Goal: Use online tool/utility: Utilize a website feature to perform a specific function

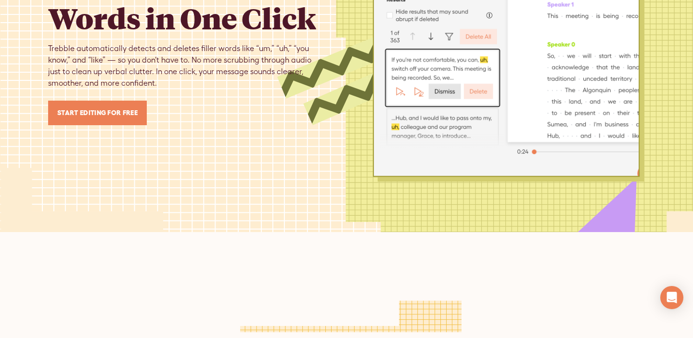
scroll to position [142, 0]
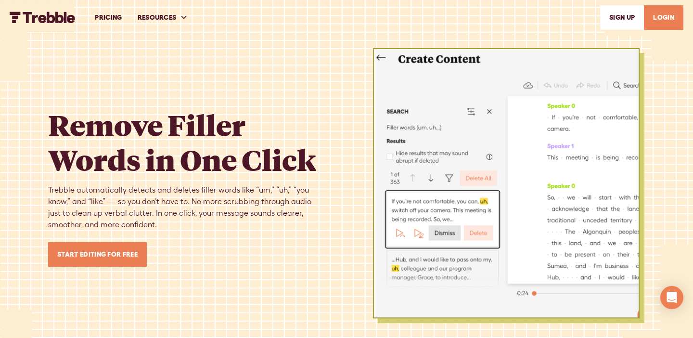
click at [110, 107] on h1 "Remove Filler Words in One Click" at bounding box center [186, 141] width 277 height 69
